Goal: Transaction & Acquisition: Purchase product/service

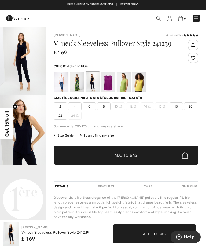
click at [110, 85] on div at bounding box center [108, 82] width 14 height 20
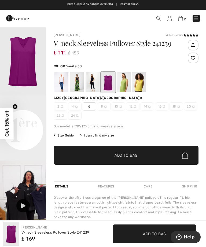
click at [62, 86] on div at bounding box center [62, 82] width 14 height 20
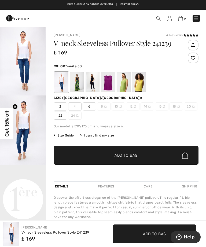
click at [78, 83] on div at bounding box center [77, 82] width 14 height 20
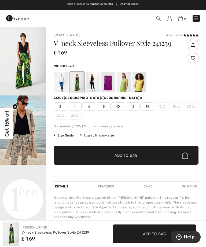
click at [93, 82] on div at bounding box center [93, 82] width 14 height 20
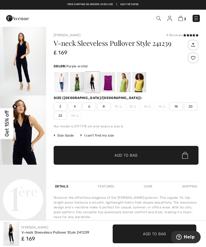
click at [106, 84] on div at bounding box center [108, 82] width 14 height 20
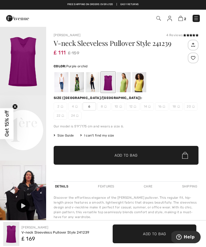
click at [124, 85] on div at bounding box center [124, 82] width 14 height 20
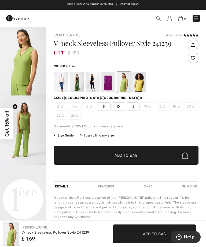
click at [143, 85] on div at bounding box center [139, 82] width 14 height 20
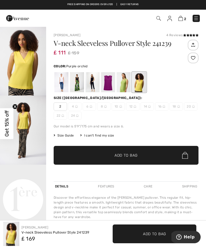
click at [107, 86] on div at bounding box center [108, 82] width 14 height 20
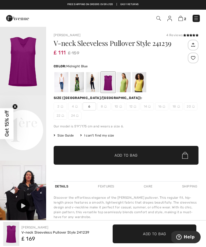
click at [95, 83] on div at bounding box center [93, 82] width 14 height 20
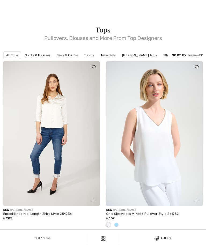
checkbox input "true"
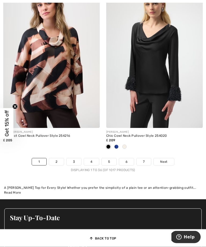
scroll to position [3130, 0]
click at [56, 165] on link "2" at bounding box center [56, 161] width 15 height 7
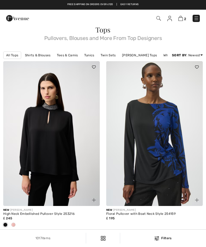
checkbox input "true"
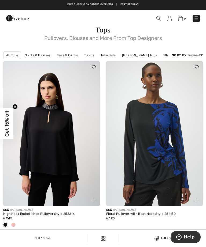
click at [59, 171] on img at bounding box center [51, 133] width 97 height 145
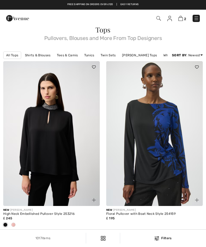
checkbox input "true"
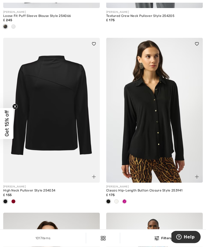
scroll to position [2779, 0]
click at [128, 206] on div at bounding box center [125, 202] width 8 height 9
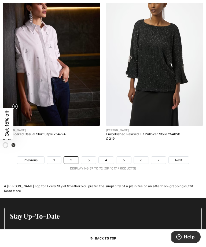
scroll to position [3185, 0]
click at [89, 164] on link "3" at bounding box center [88, 160] width 15 height 7
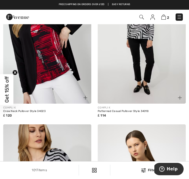
scroll to position [1539, 0]
